Goal: Task Accomplishment & Management: Manage account settings

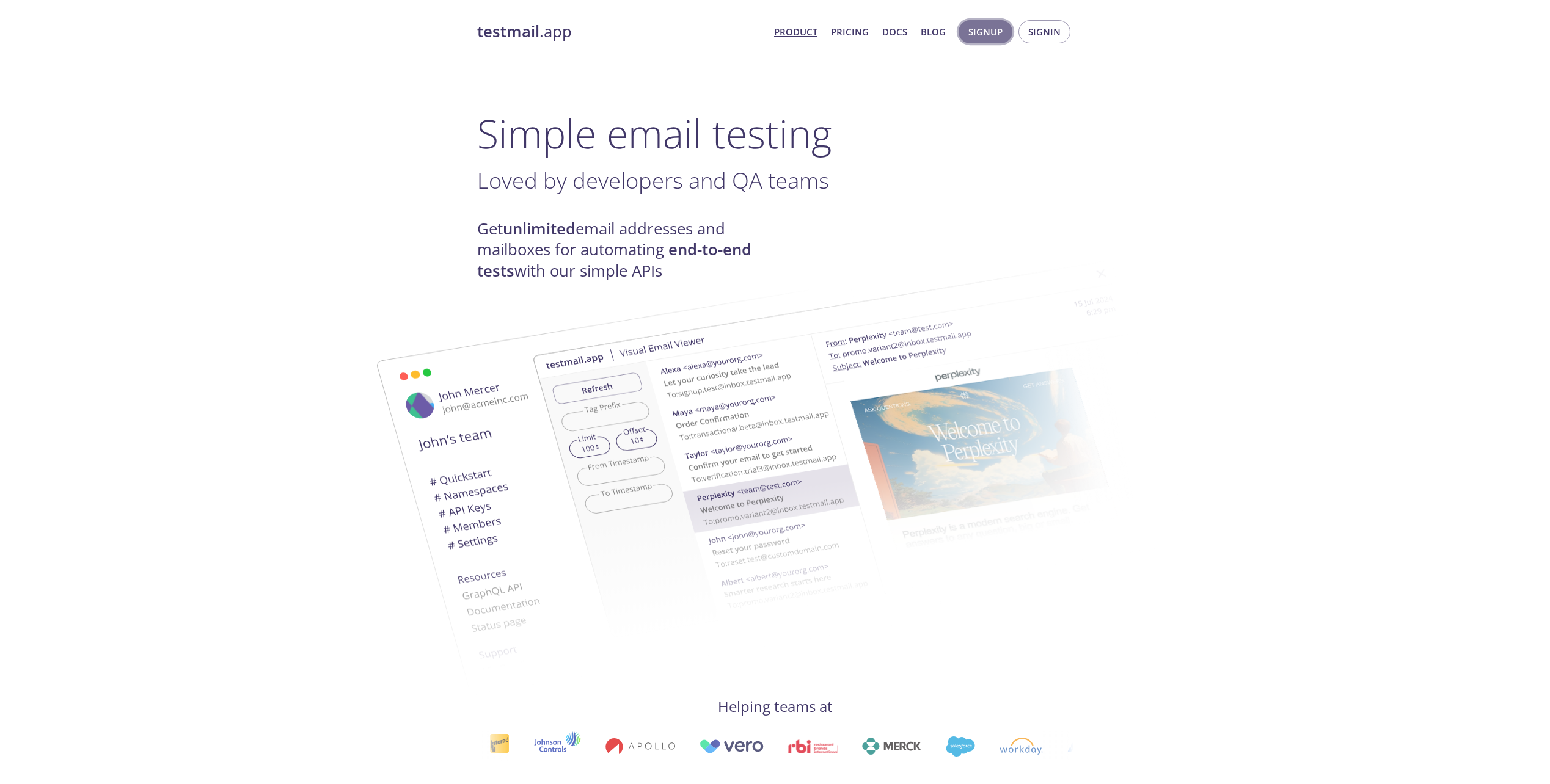
click at [999, 29] on span "Signup" at bounding box center [985, 31] width 34 height 16
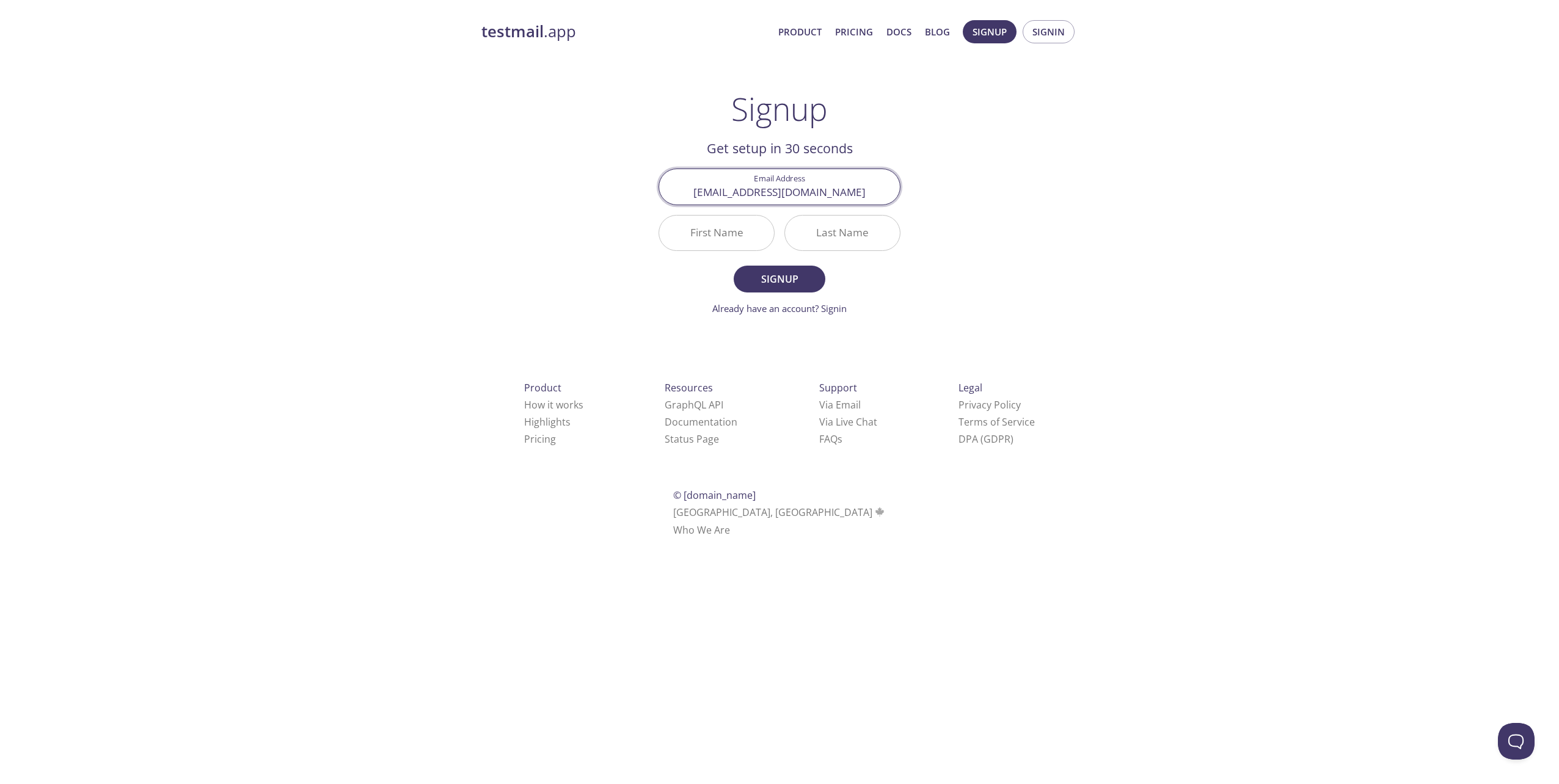
type input "[EMAIL_ADDRESS][DOMAIN_NAME]"
type input "[PERSON_NAME]"
type input "Hon"
click at [784, 282] on span "Signup" at bounding box center [779, 279] width 65 height 17
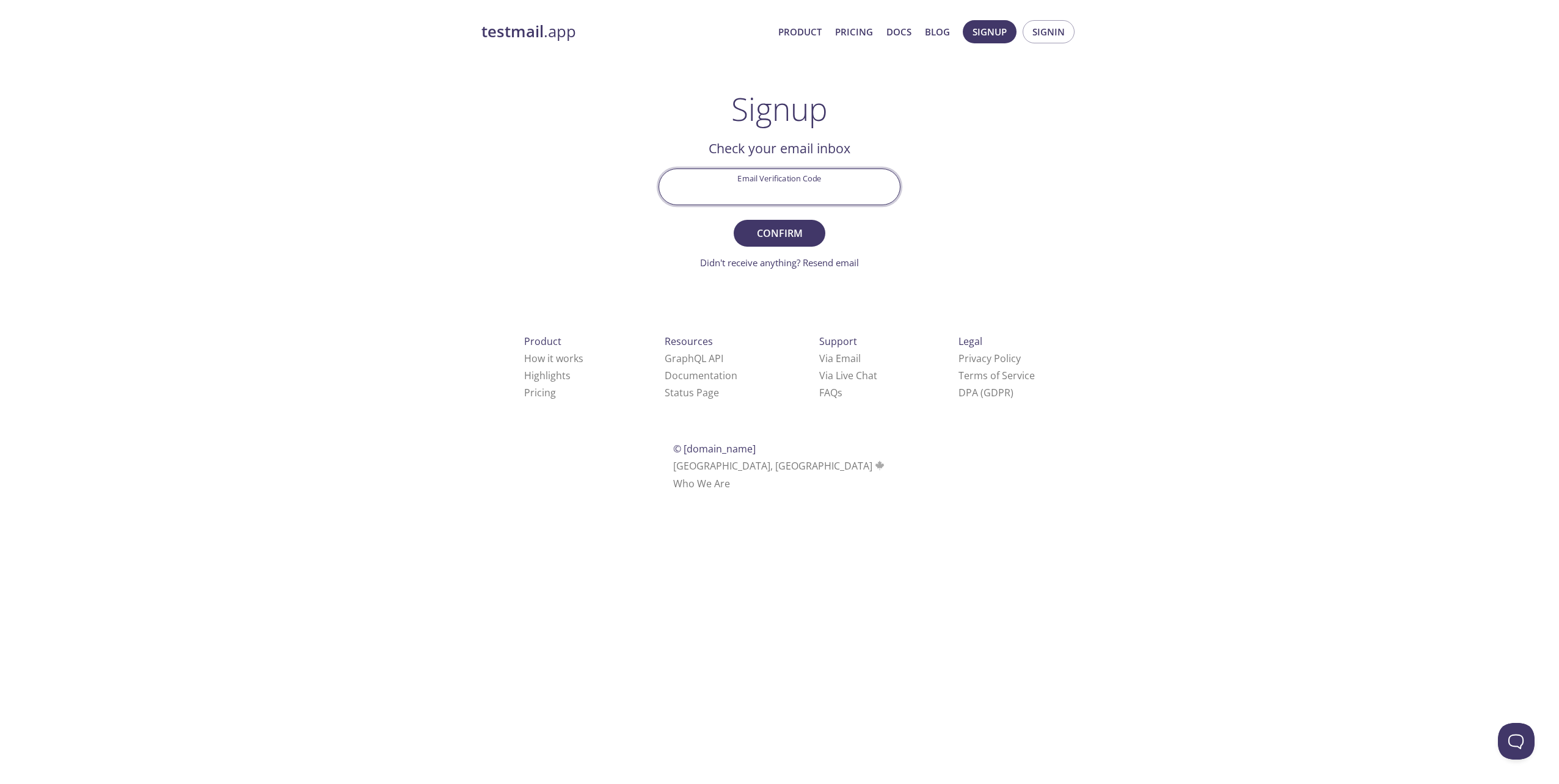
click at [761, 192] on input "Email Verification Code" at bounding box center [779, 186] width 241 height 35
paste input "VFUHWK3"
type input "VFUHWK3"
click at [773, 238] on span "Confirm" at bounding box center [779, 233] width 65 height 17
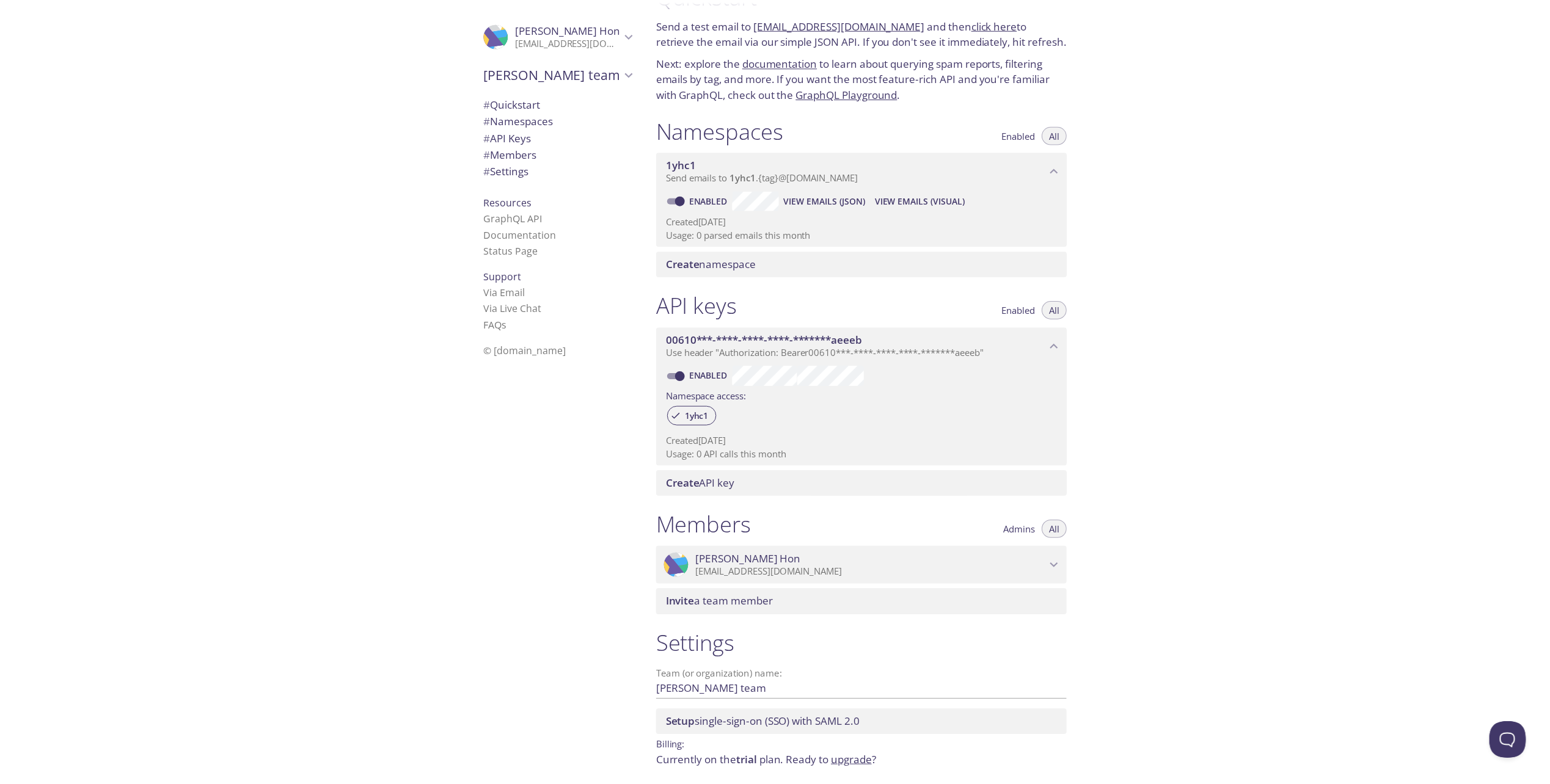
scroll to position [84, 0]
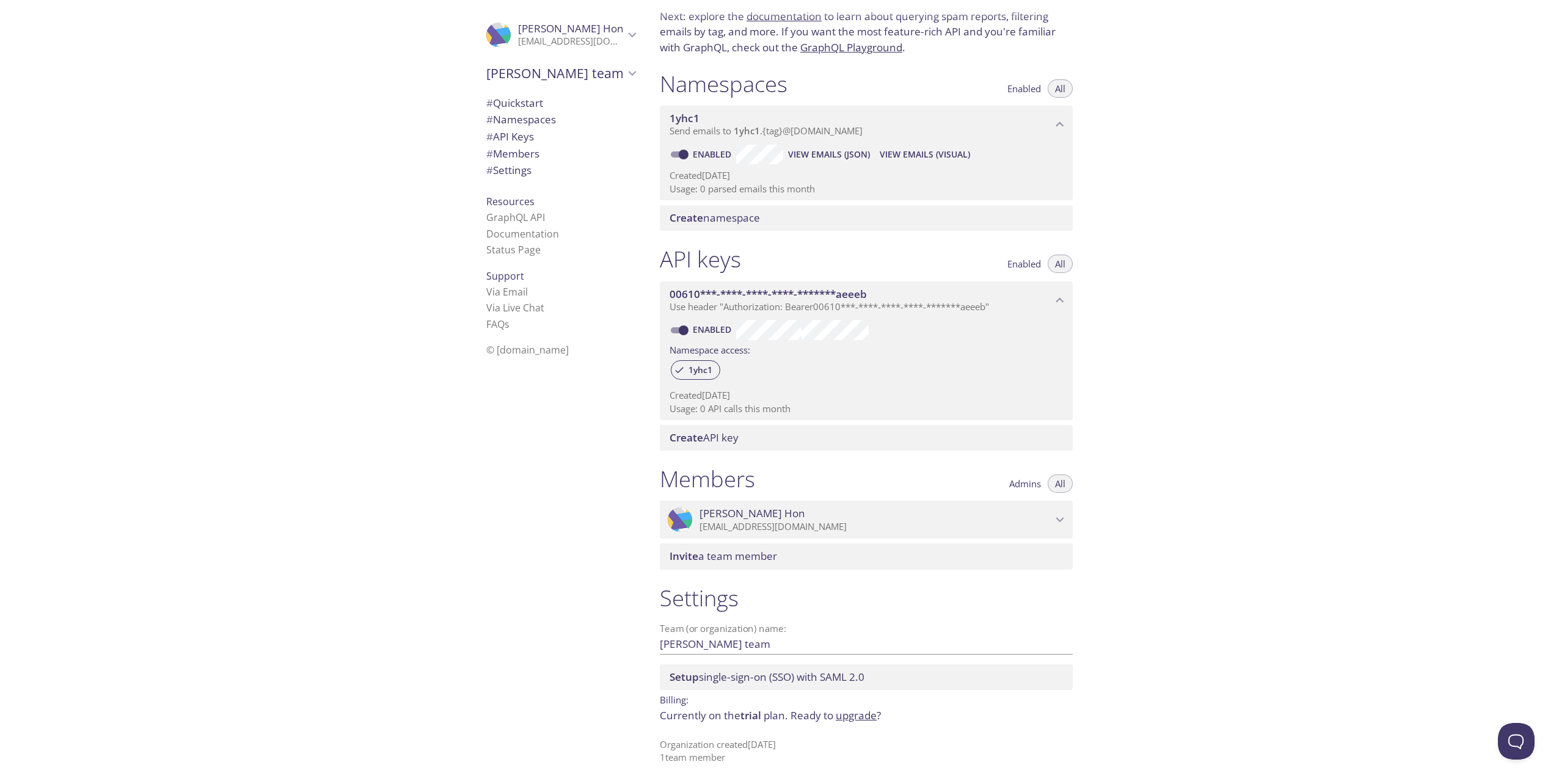
click at [848, 716] on link "upgrade" at bounding box center [856, 716] width 41 height 14
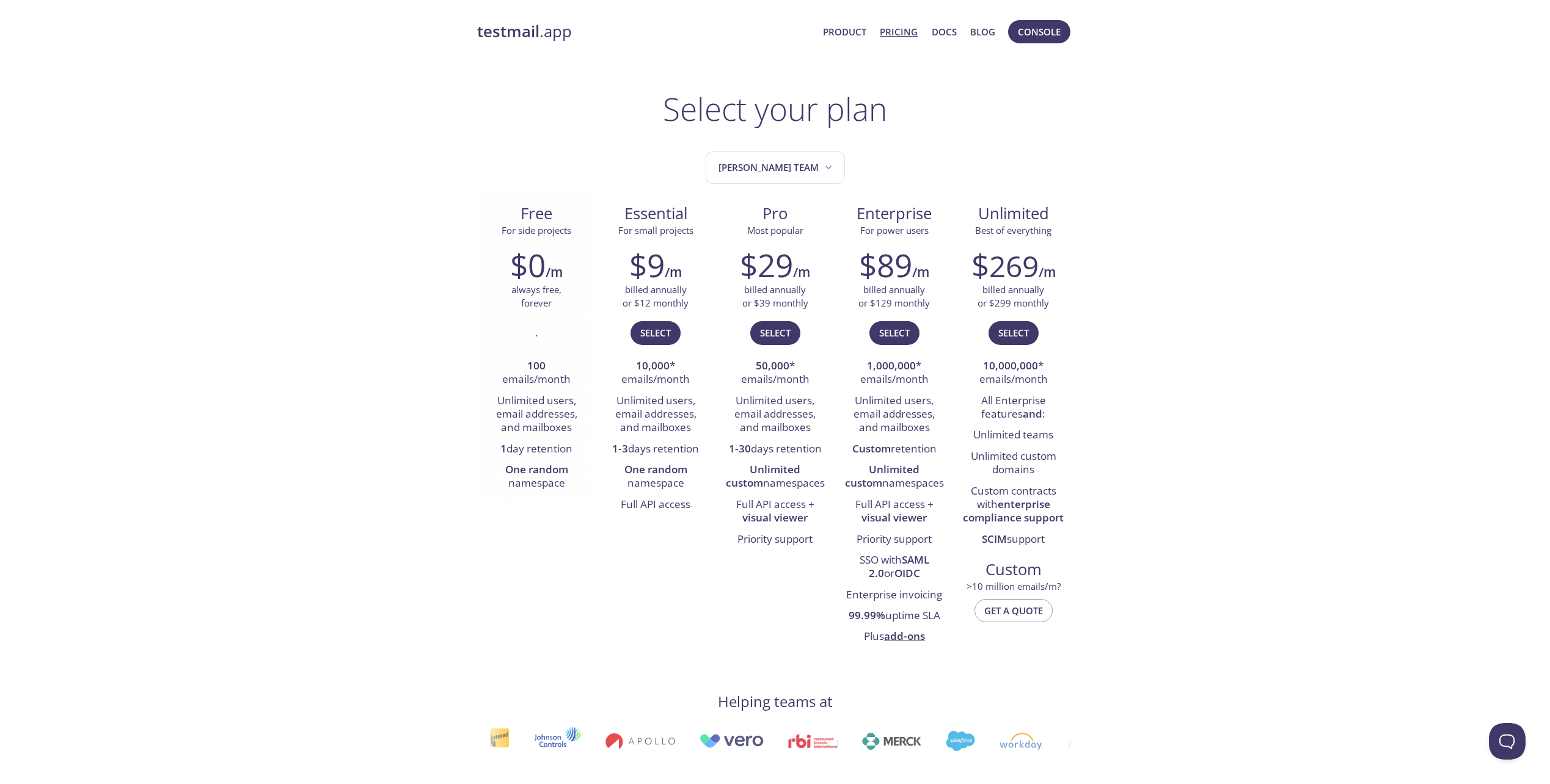
click at [526, 215] on span "Free" at bounding box center [537, 214] width 99 height 21
click at [765, 175] on span "[PERSON_NAME] team" at bounding box center [776, 168] width 116 height 16
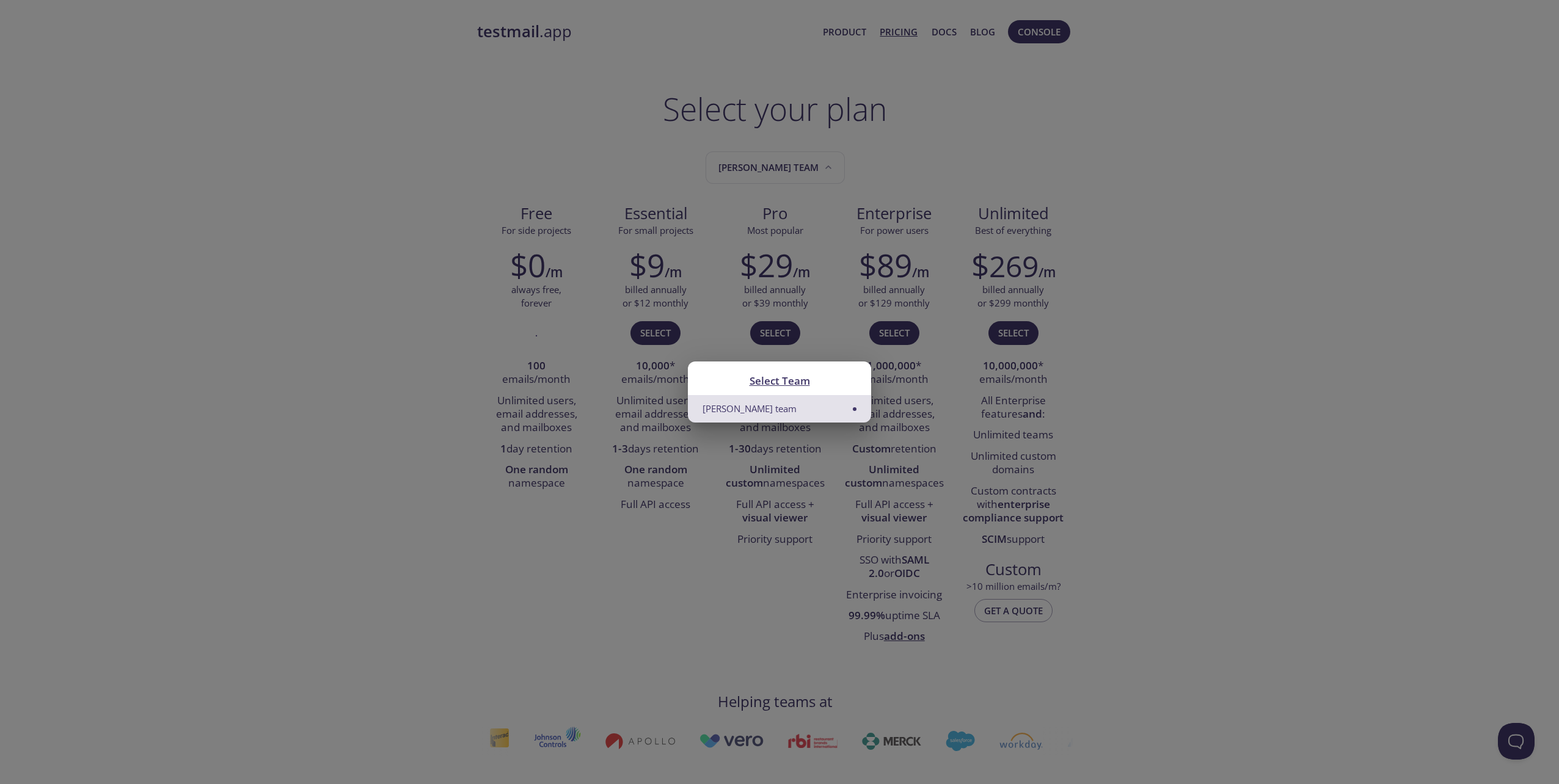
click at [623, 156] on div "Select Team [PERSON_NAME] team" at bounding box center [779, 392] width 1559 height 784
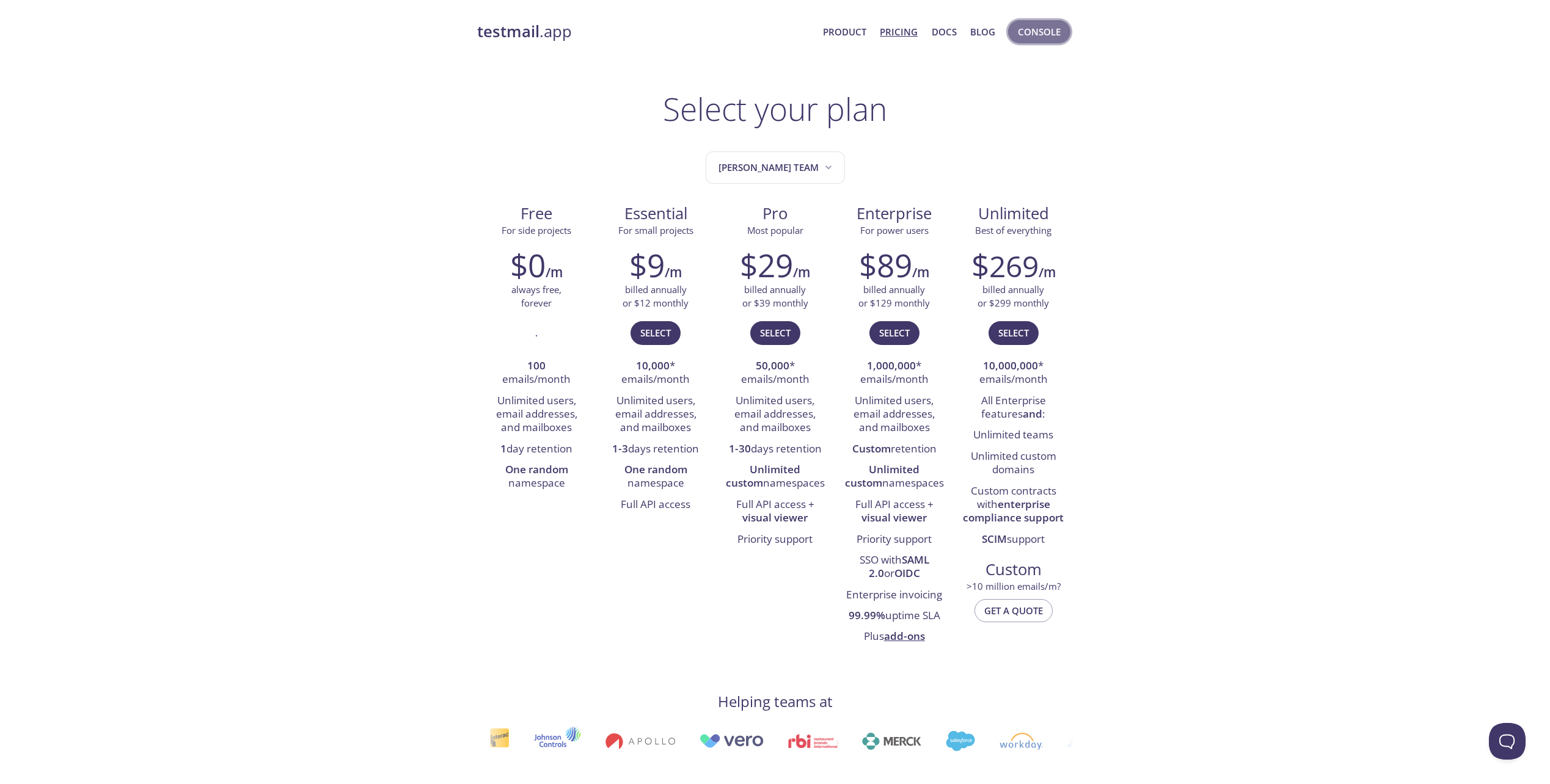
click at [1029, 33] on span "Console" at bounding box center [1039, 31] width 43 height 16
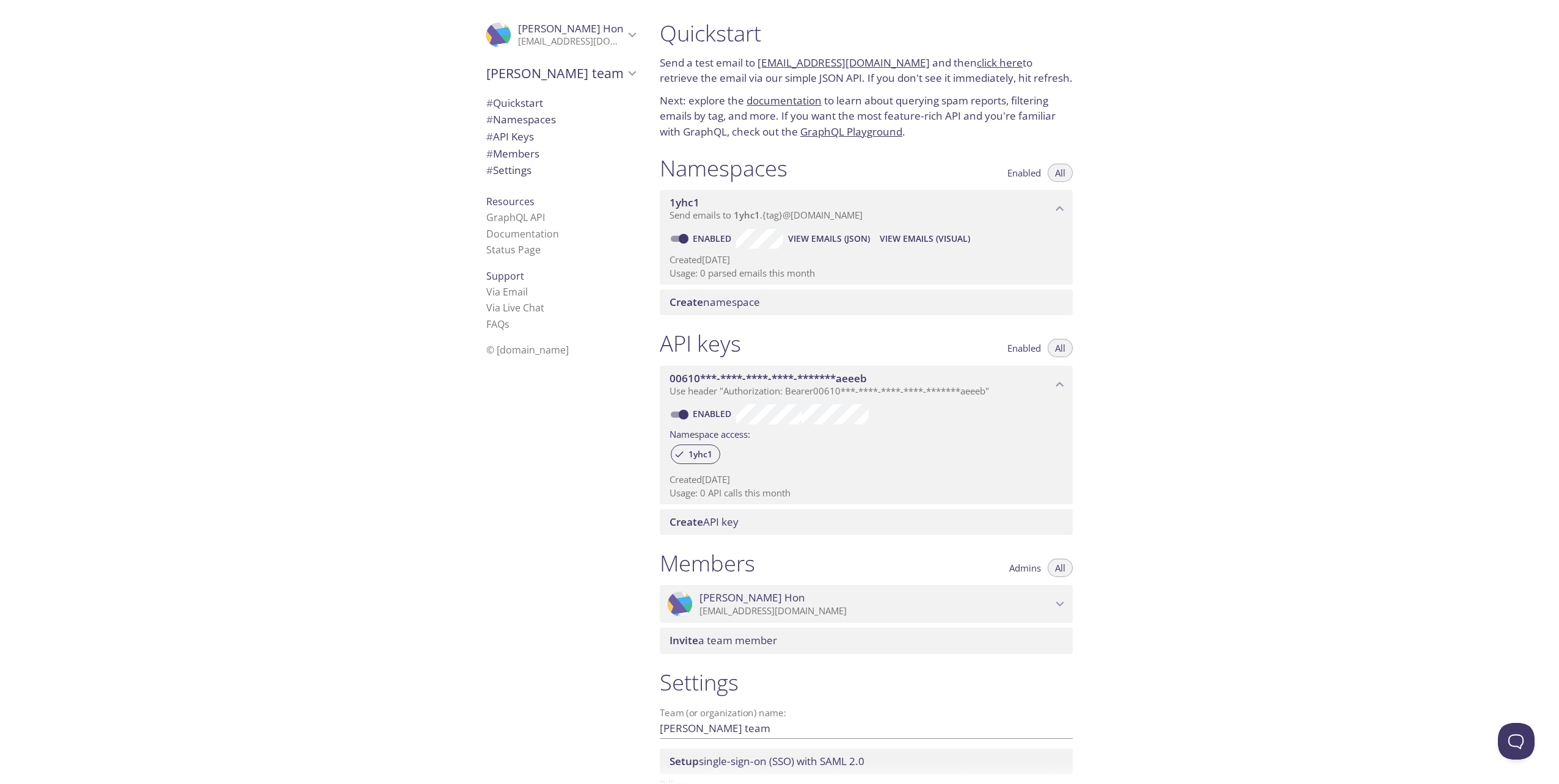
click at [605, 75] on span "[PERSON_NAME] team" at bounding box center [555, 73] width 138 height 17
click at [533, 98] on span "Create new team" at bounding box center [561, 102] width 149 height 16
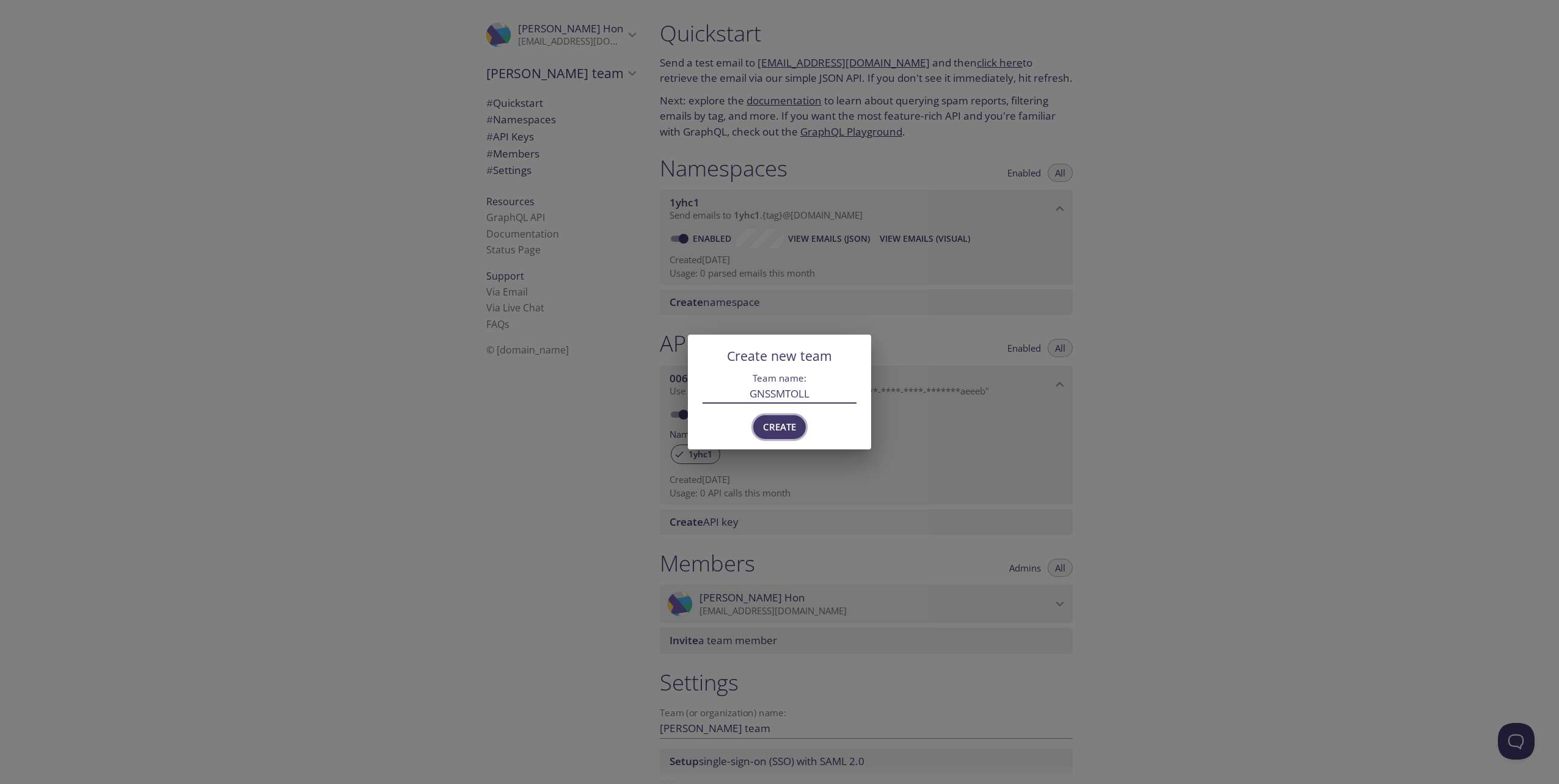
type input "GNSSMTOLL"
click at [794, 422] on span "Create" at bounding box center [779, 427] width 33 height 16
type input "GNSSMTOLL"
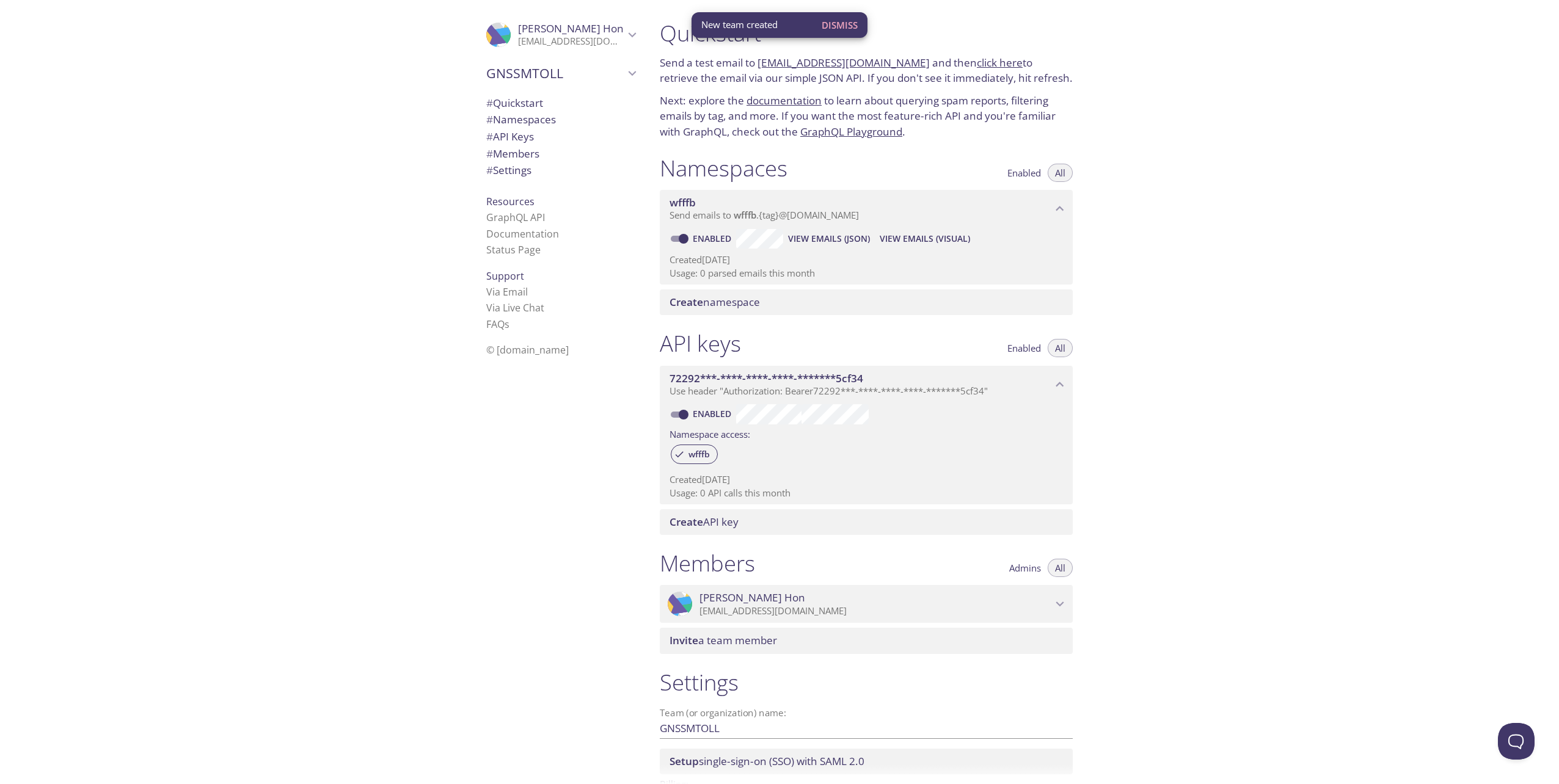
click at [625, 70] on icon "GNSSMTOLL" at bounding box center [632, 73] width 16 height 16
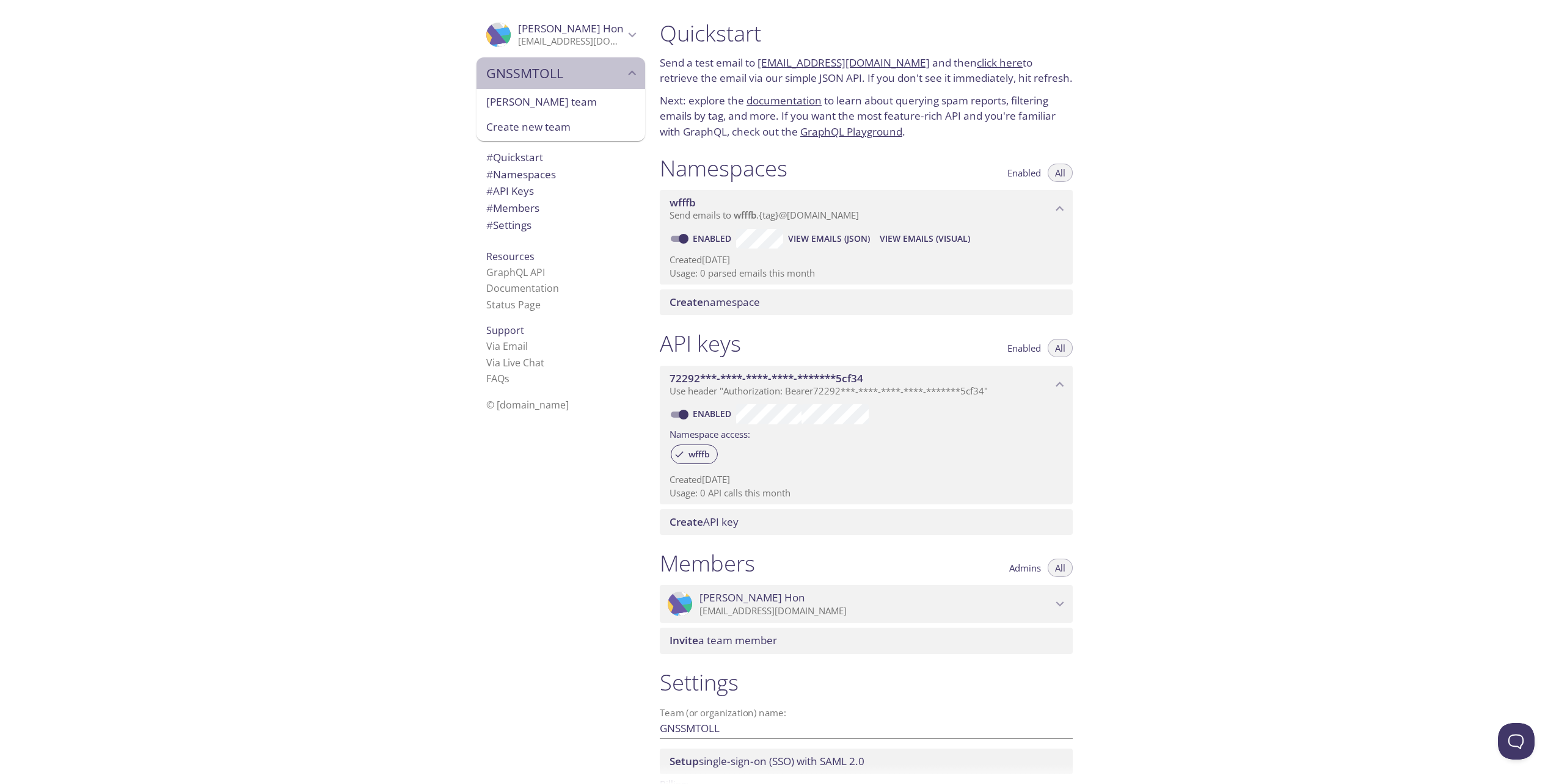
click at [508, 77] on span "GNSSMTOLL" at bounding box center [555, 73] width 138 height 17
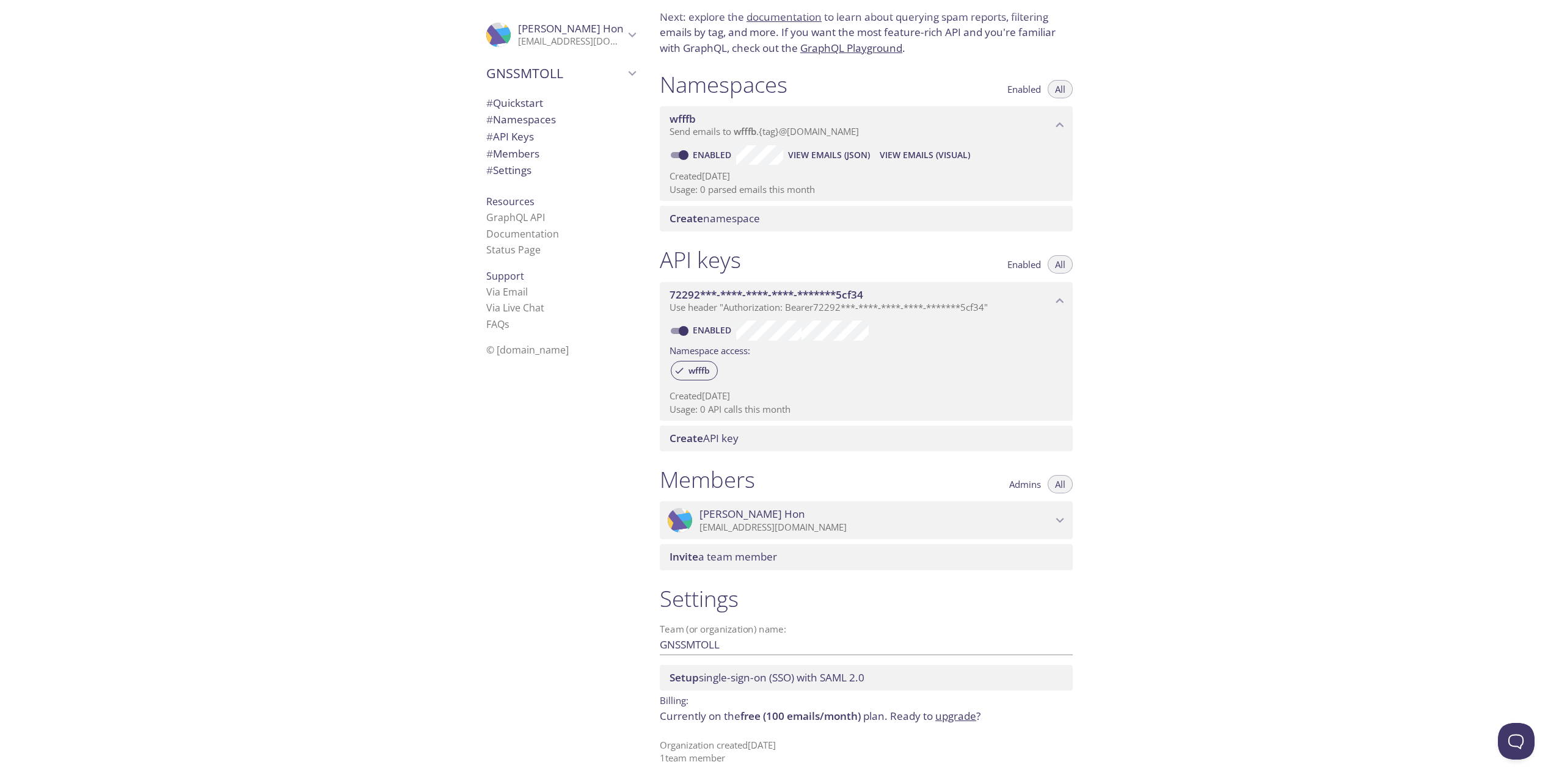
scroll to position [84, 0]
click at [585, 256] on li "Status Page" at bounding box center [561, 249] width 149 height 16
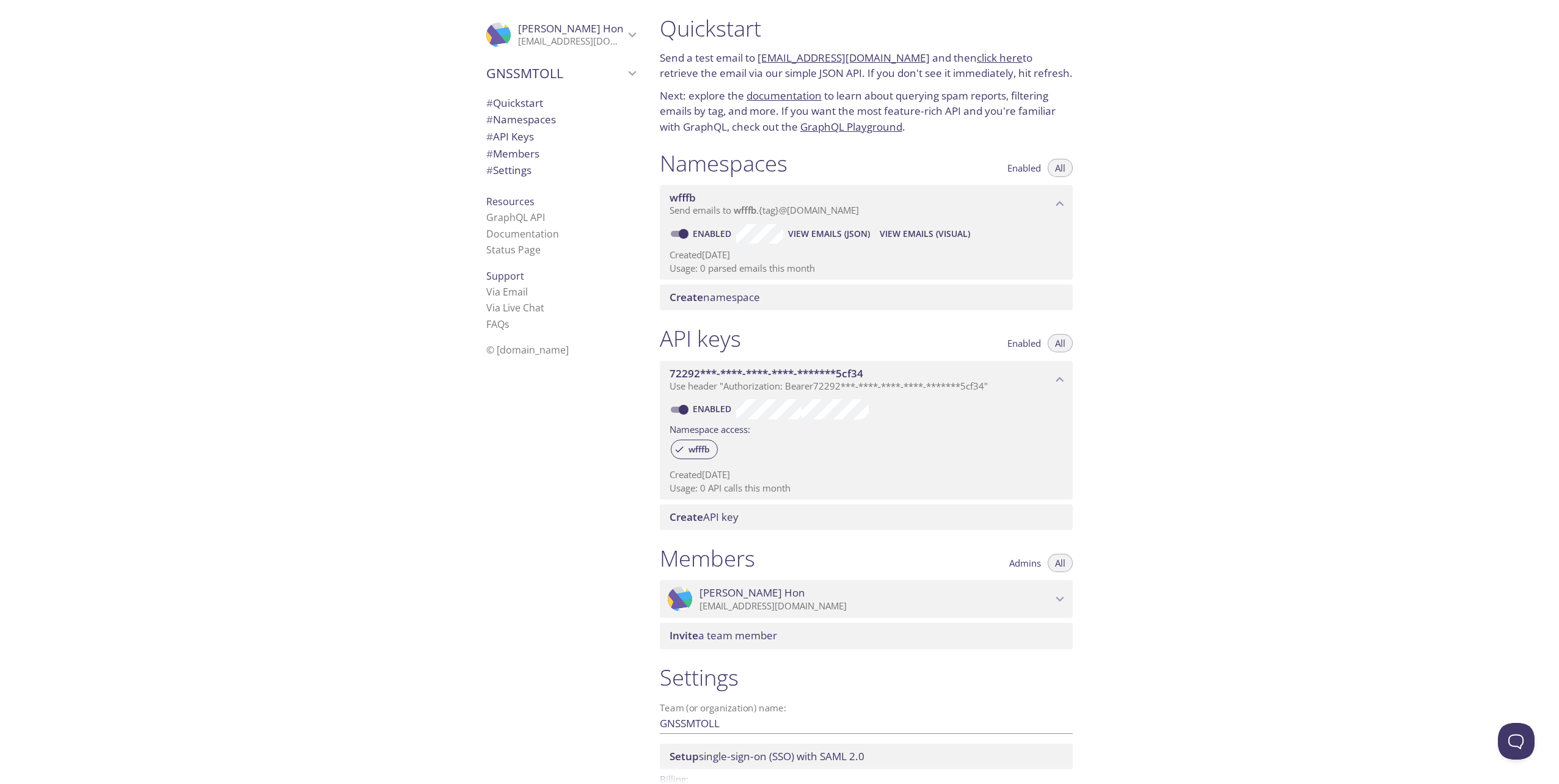
scroll to position [0, 0]
click at [531, 116] on span "# Namespaces" at bounding box center [521, 119] width 70 height 14
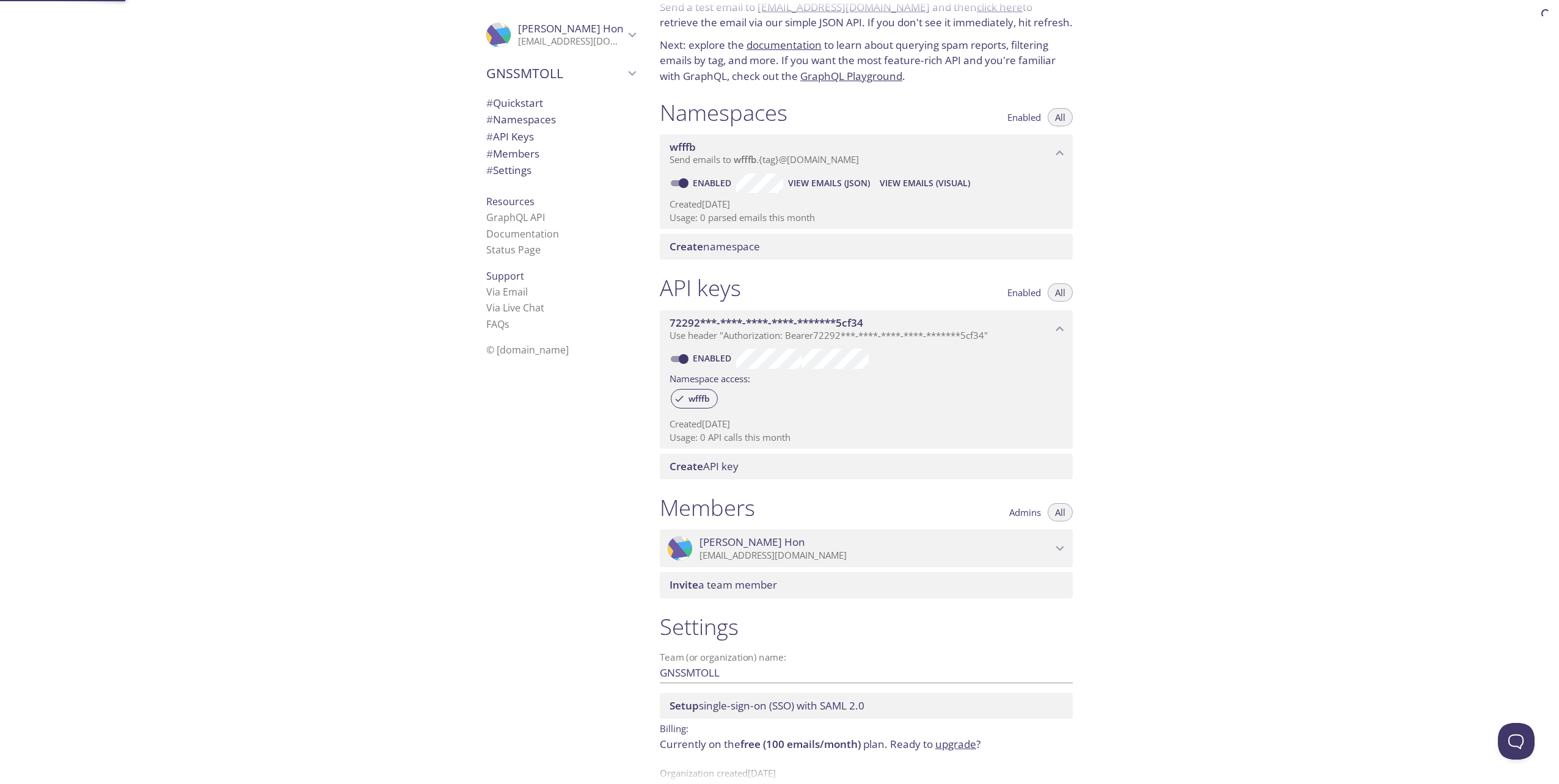
scroll to position [84, 0]
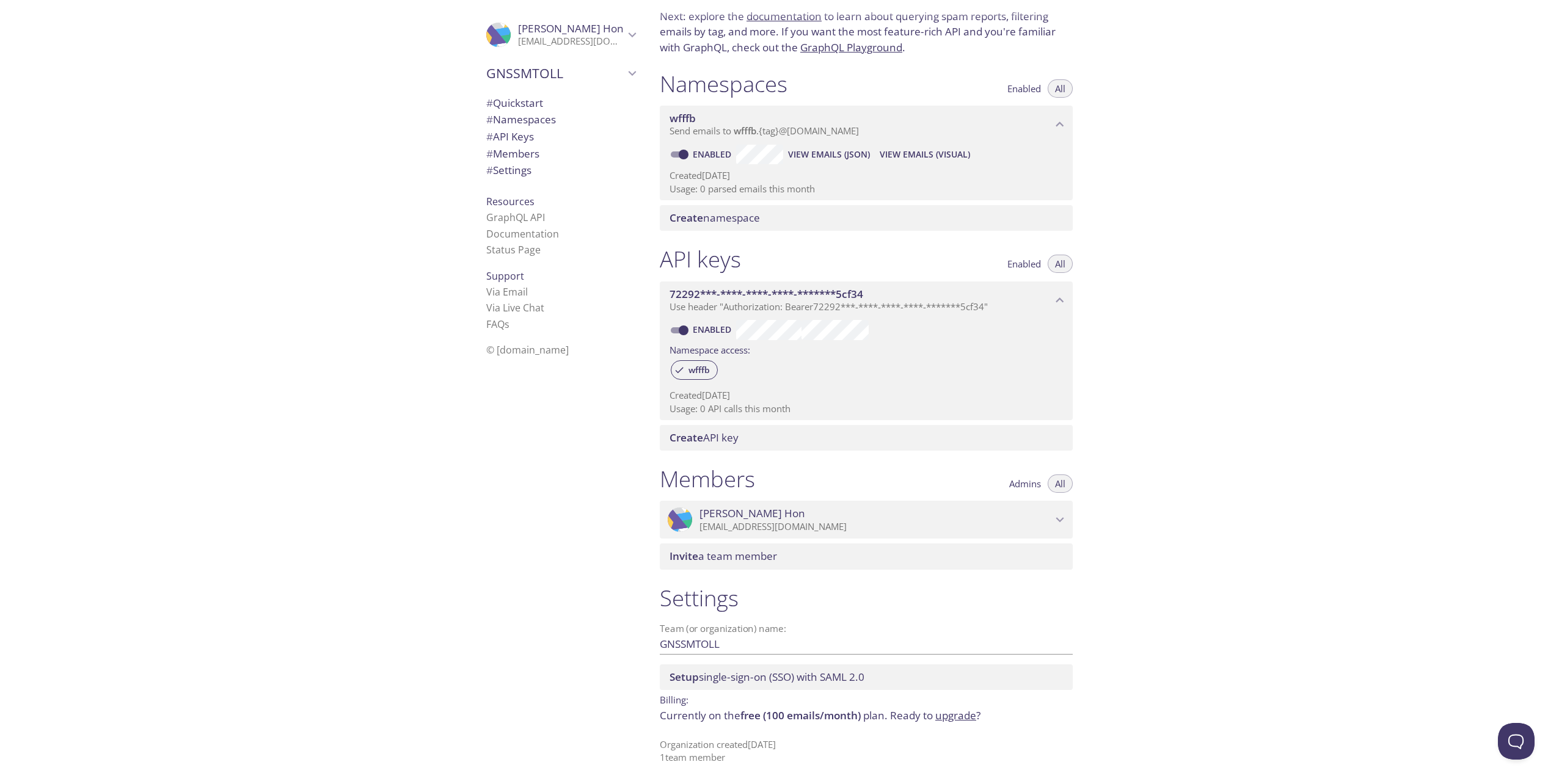
click at [727, 221] on span "Create namespace" at bounding box center [715, 217] width 90 height 14
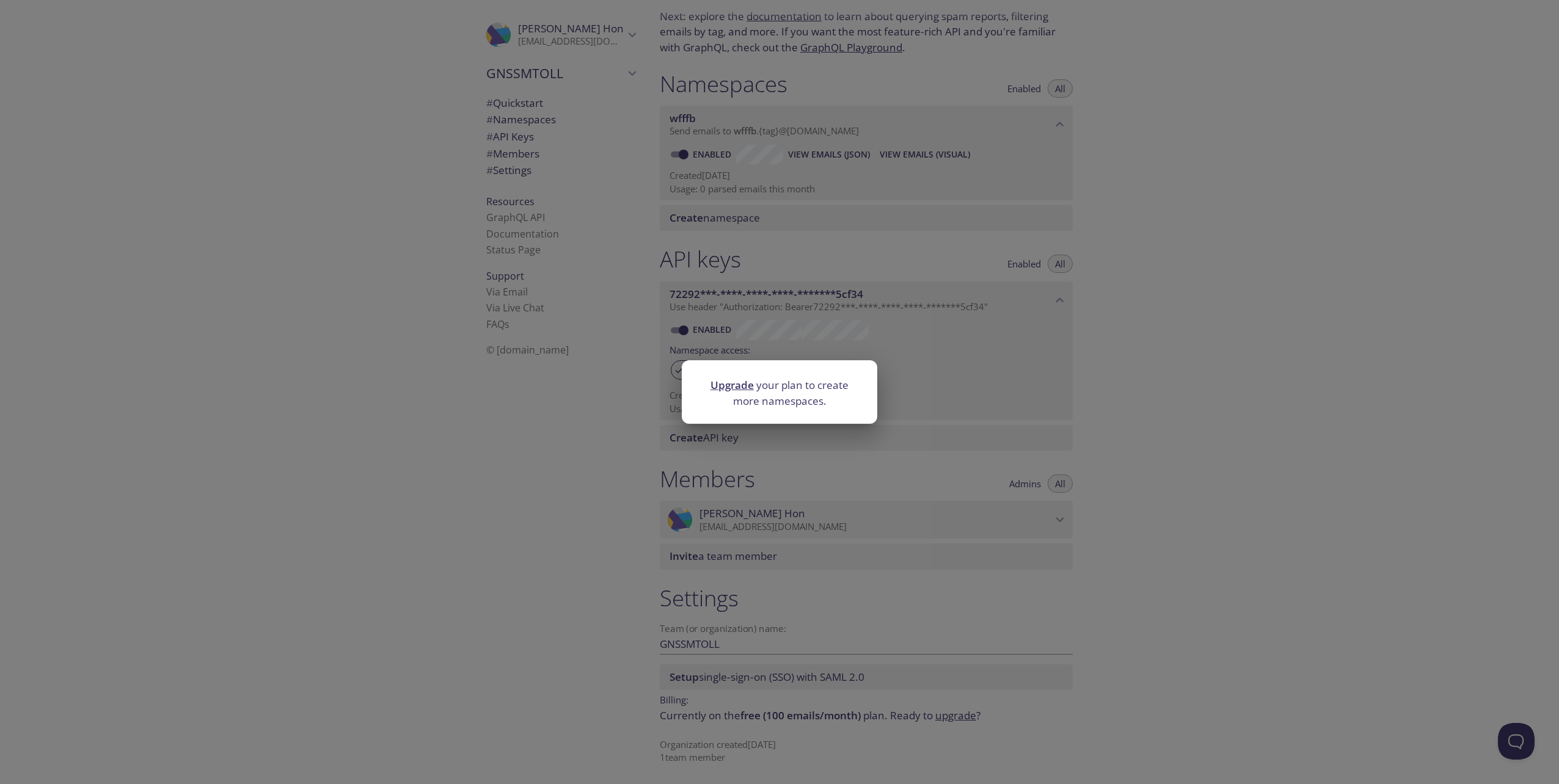
click at [589, 425] on div "Upgrade your plan to create more namespaces." at bounding box center [779, 392] width 1559 height 784
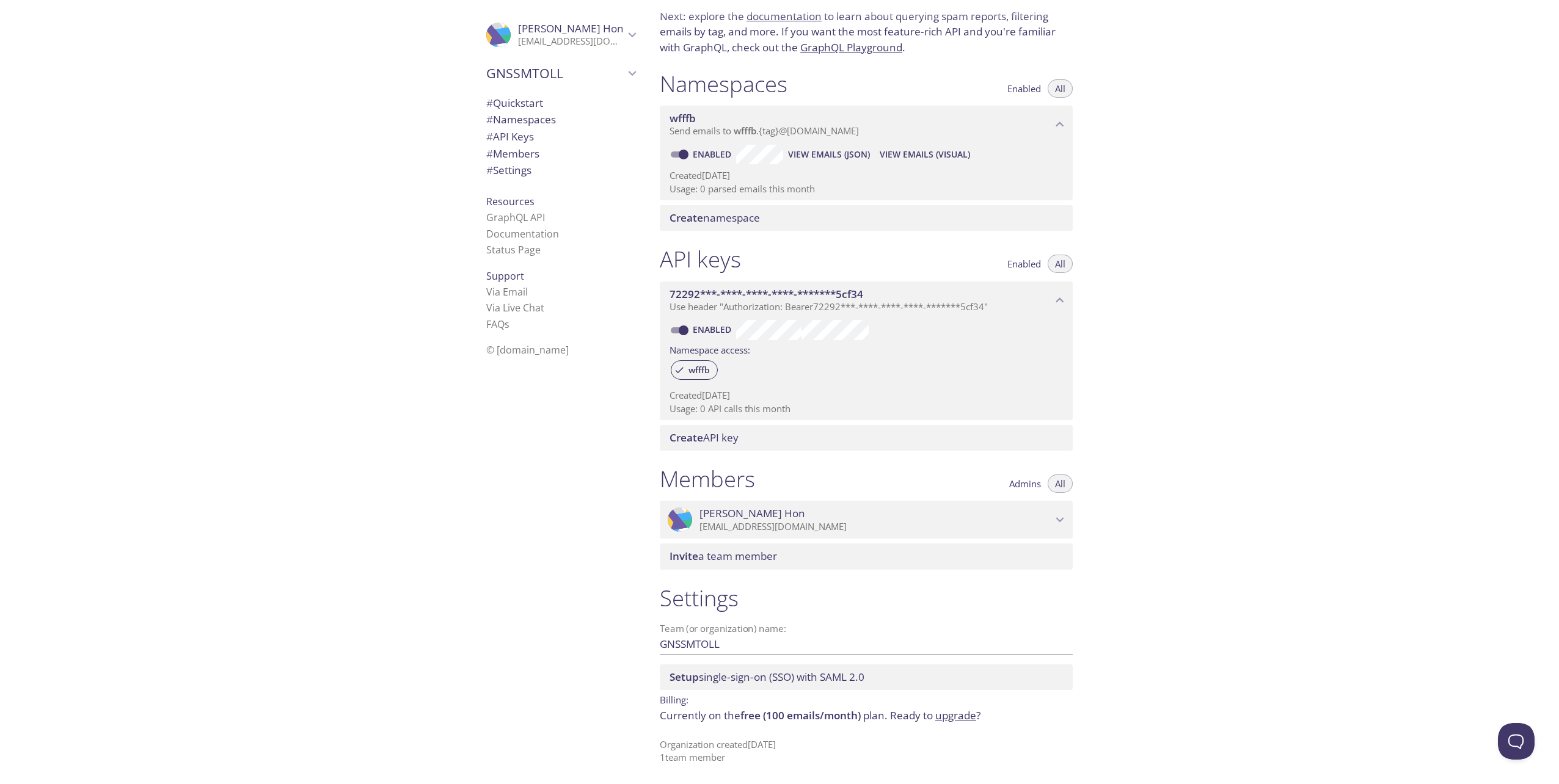
click at [792, 523] on p "[EMAIL_ADDRESS][DOMAIN_NAME]" at bounding box center [875, 526] width 353 height 12
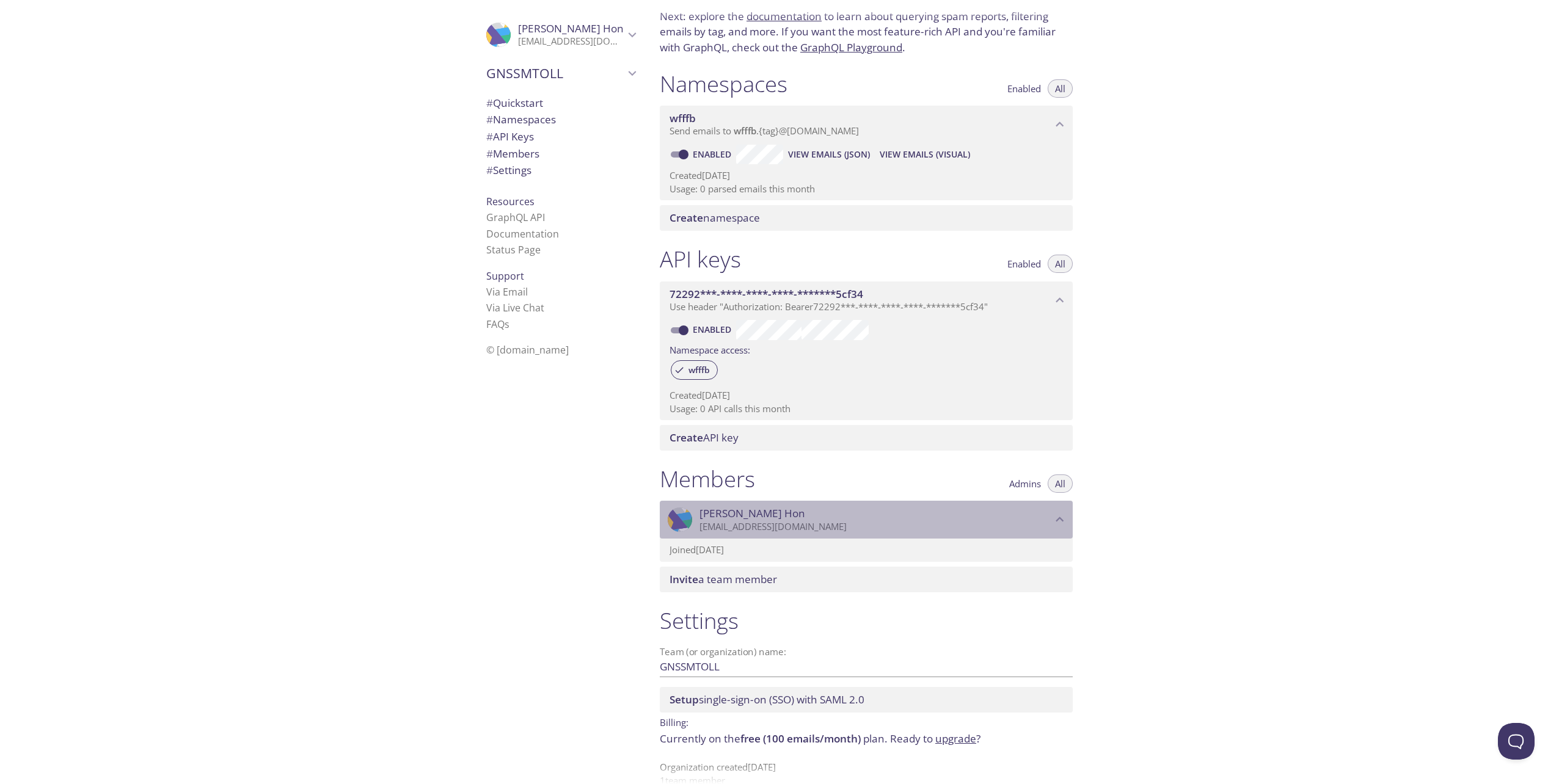
click at [792, 523] on p "[EMAIL_ADDRESS][DOMAIN_NAME]" at bounding box center [875, 526] width 353 height 12
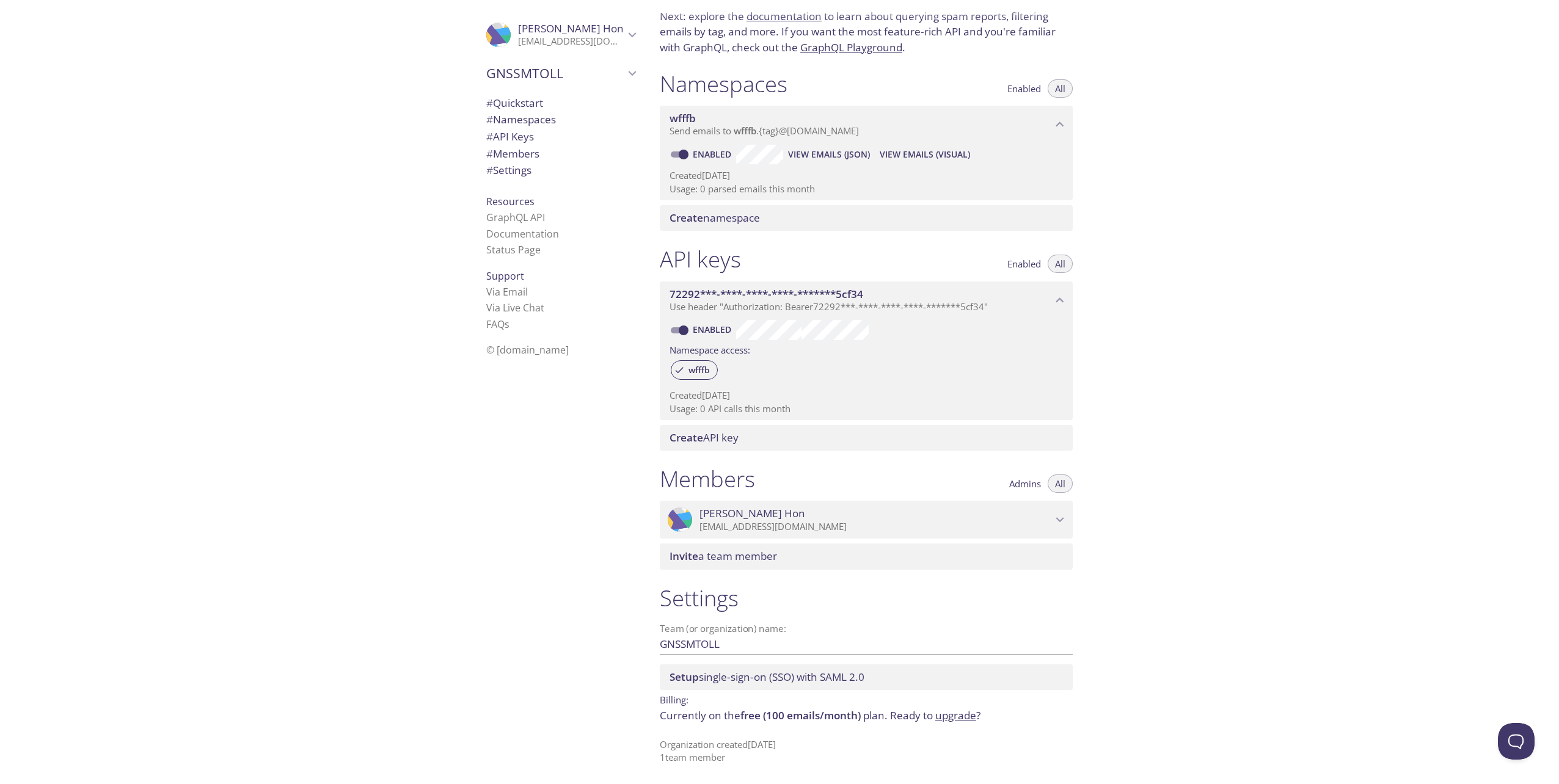
click at [532, 70] on span "GNSSMTOLL" at bounding box center [555, 73] width 138 height 17
click at [518, 104] on span "[PERSON_NAME] team" at bounding box center [561, 102] width 149 height 16
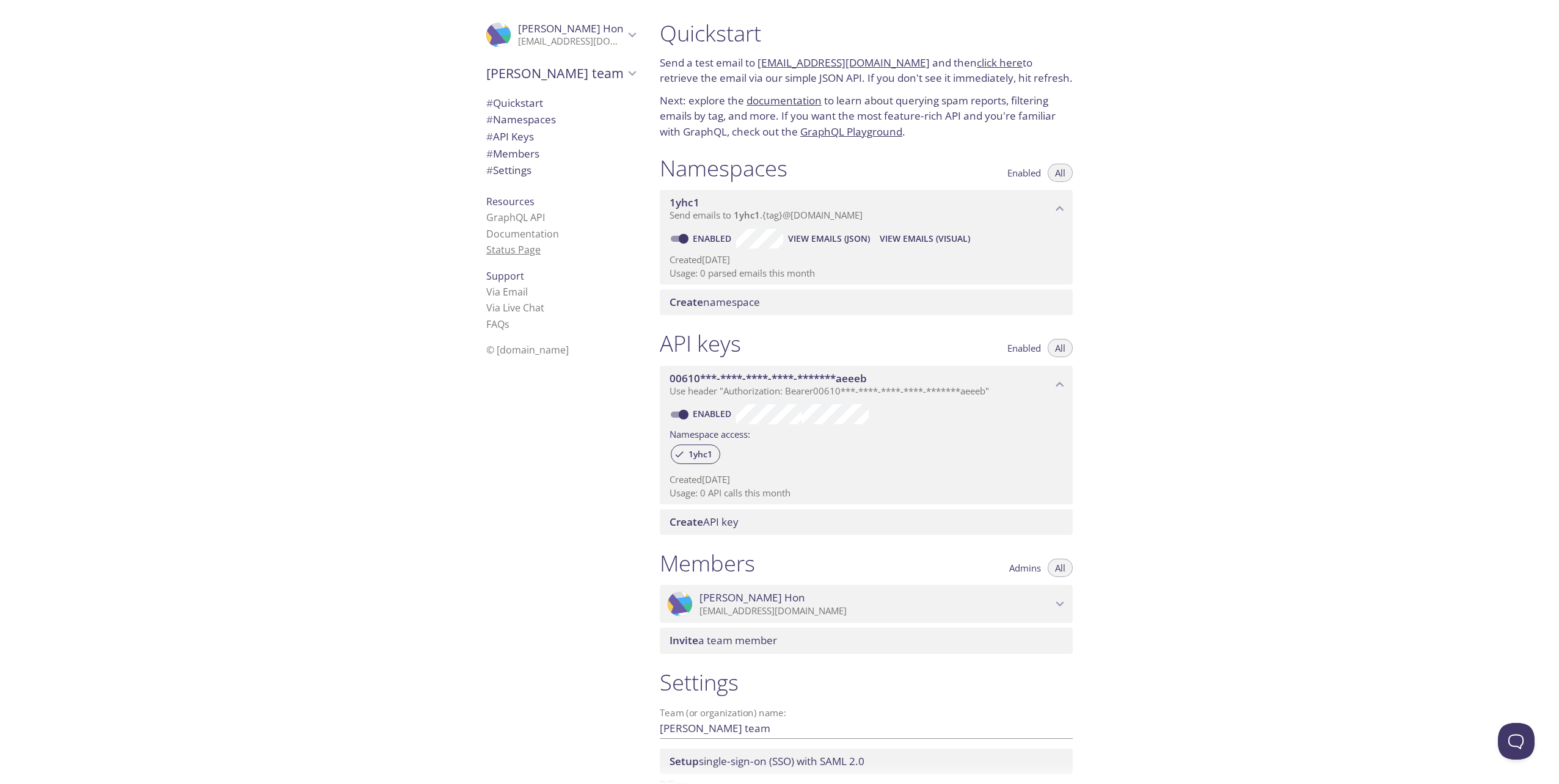
click at [491, 254] on link "Status Page" at bounding box center [513, 249] width 55 height 13
click at [505, 73] on span "[PERSON_NAME] team" at bounding box center [555, 73] width 138 height 17
click at [510, 109] on span "GNSSMTOLL" at bounding box center [561, 102] width 149 height 16
type input "GNSSMTOLL"
click at [909, 239] on span "View Emails (Visual)" at bounding box center [925, 239] width 90 height 14
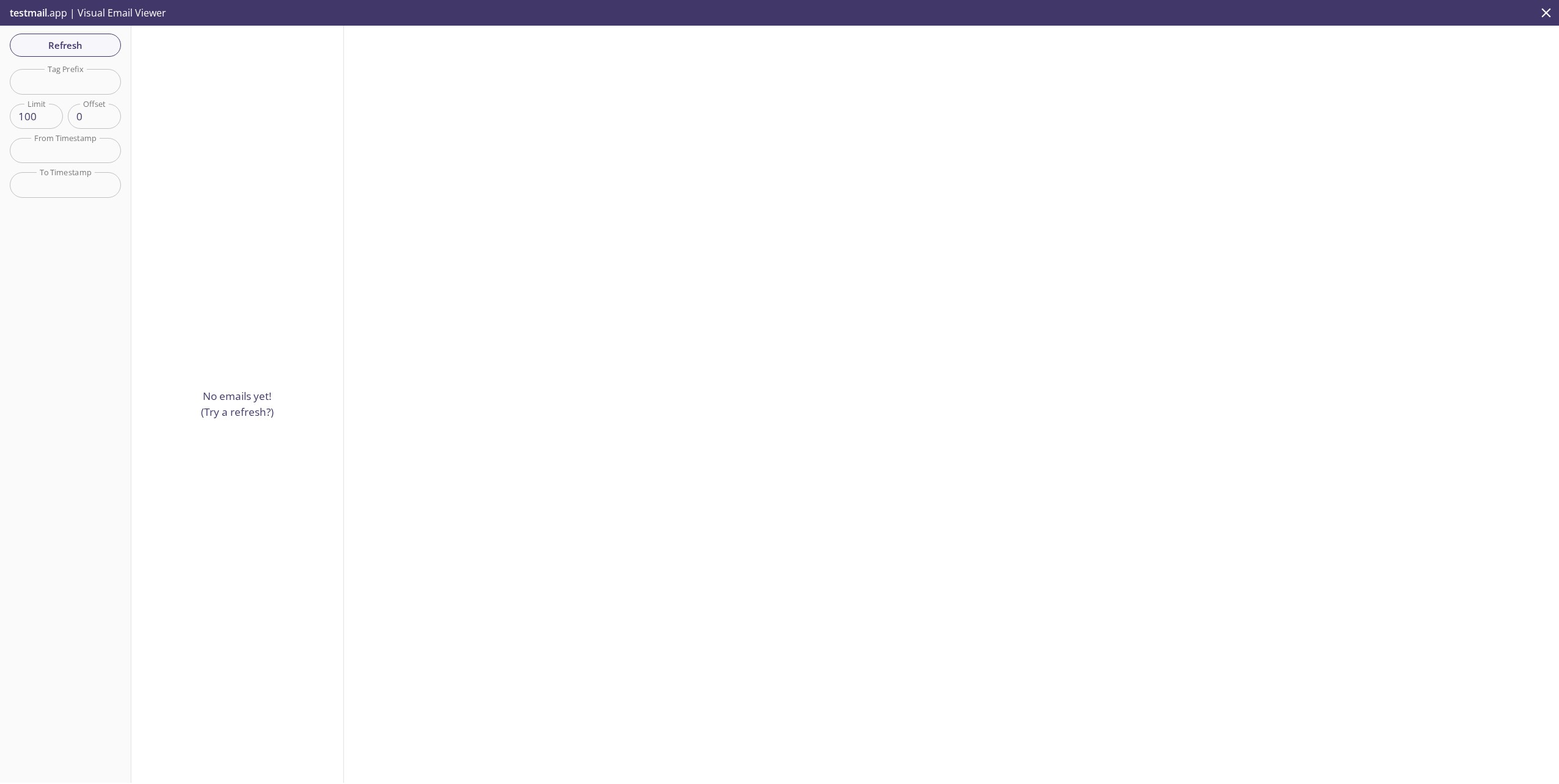
scroll to position [19, 0]
